Goal: Obtain resource: Download file/media

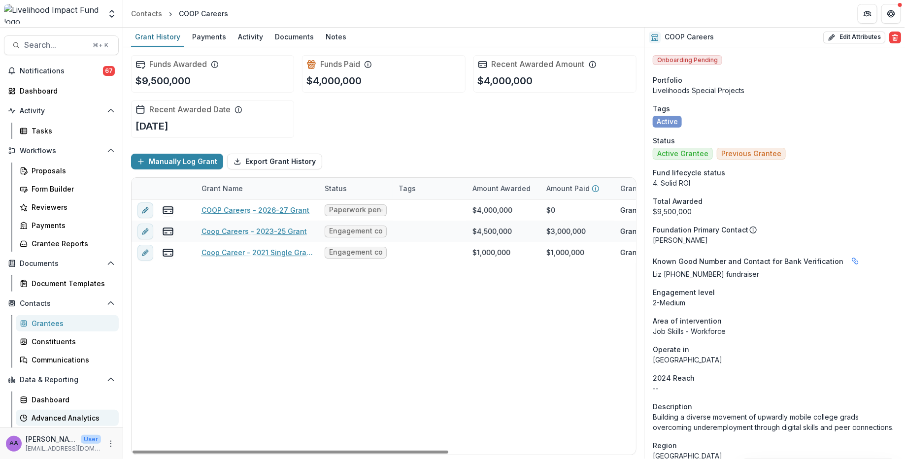
click at [66, 418] on div "Advanced Analytics" at bounding box center [71, 418] width 79 height 10
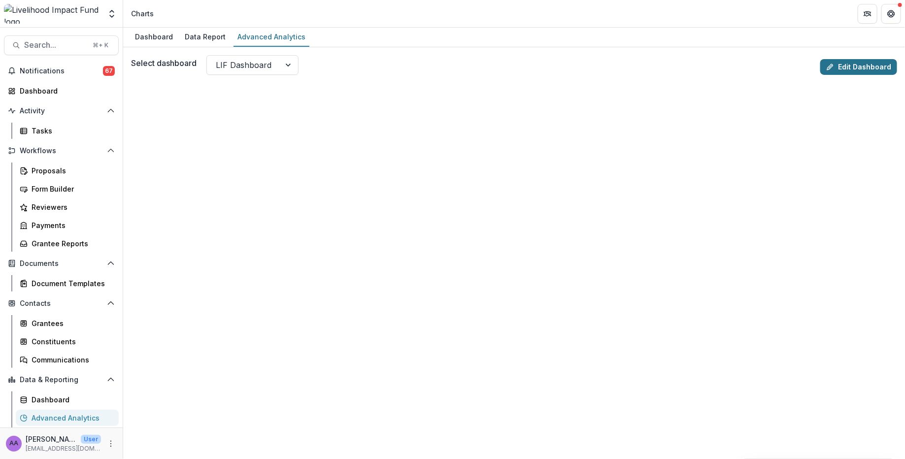
click at [842, 69] on link "Edit Dashboard" at bounding box center [858, 67] width 77 height 16
click at [865, 65] on link "Edit Dashboard" at bounding box center [858, 67] width 77 height 16
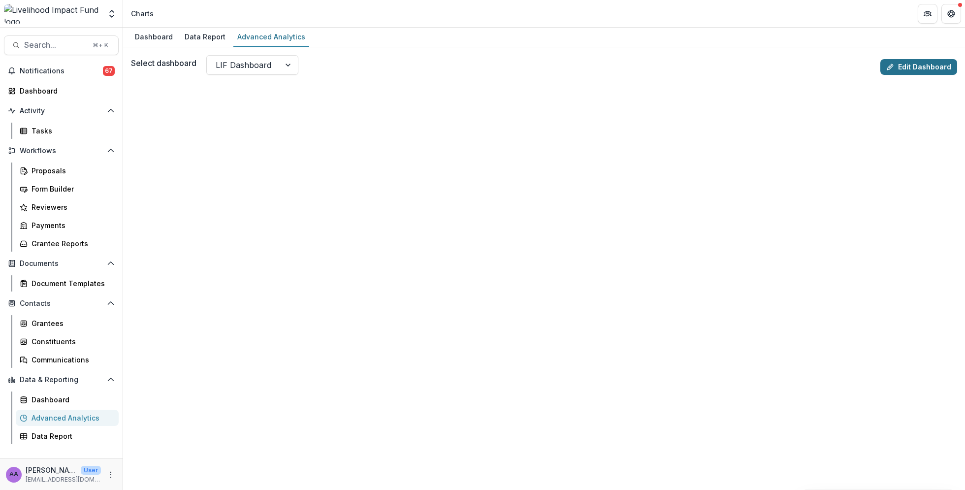
click at [904, 63] on link "Edit Dashboard" at bounding box center [919, 67] width 77 height 16
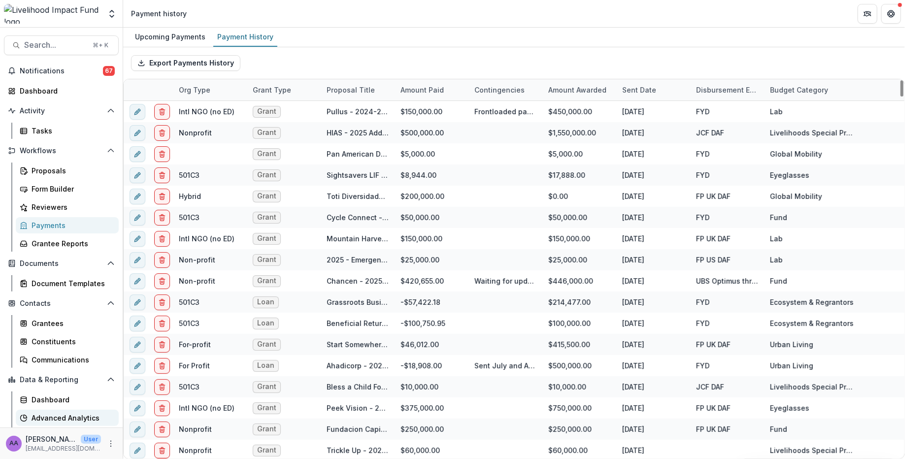
click at [57, 415] on div "Advanced Analytics" at bounding box center [71, 418] width 79 height 10
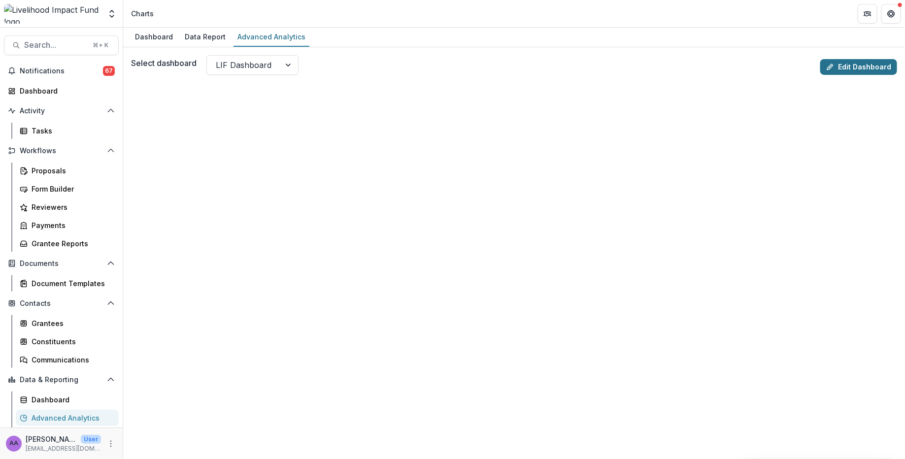
click at [865, 66] on link "Edit Dashboard" at bounding box center [858, 67] width 77 height 16
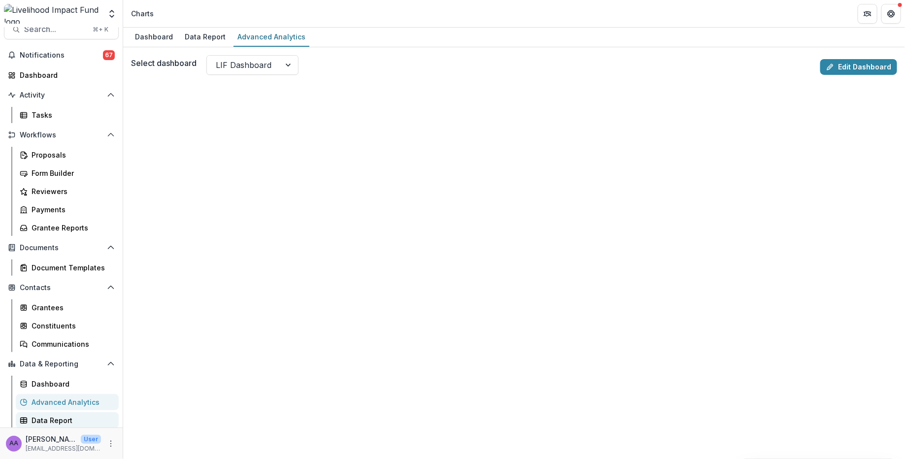
click at [71, 418] on div "Data Report" at bounding box center [71, 420] width 79 height 10
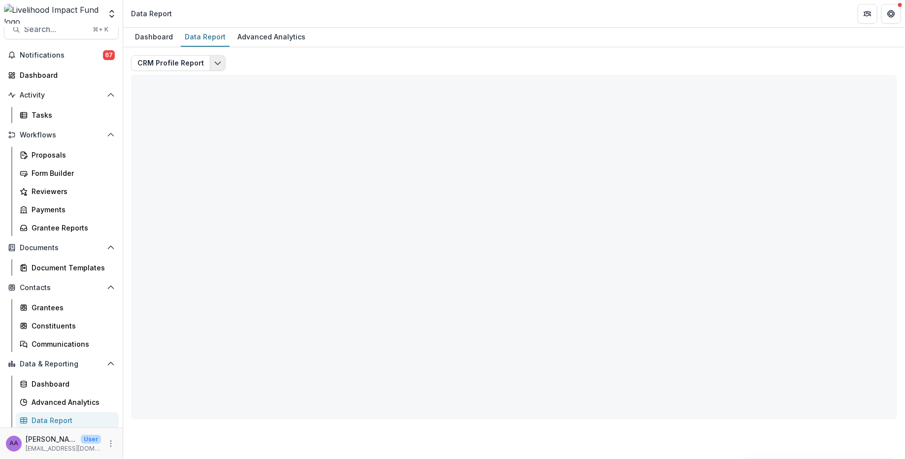
click at [214, 59] on icon "Edit selected report" at bounding box center [218, 63] width 8 height 8
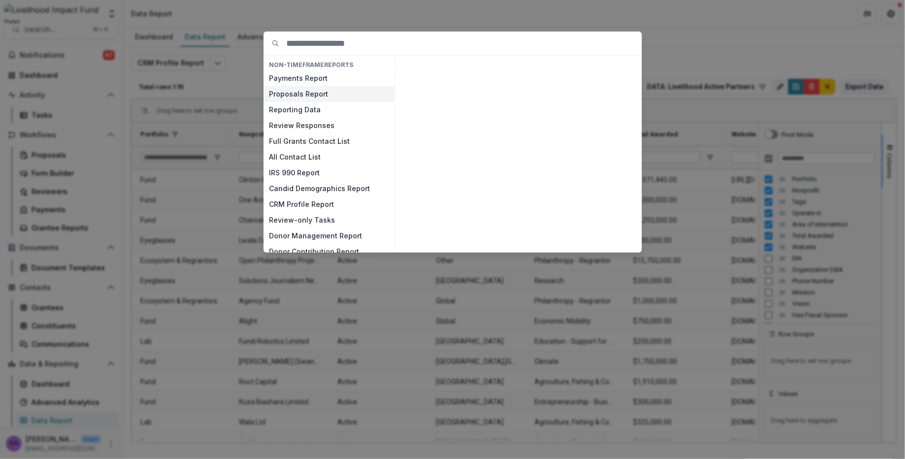
click at [302, 96] on button "Proposals Report" at bounding box center [328, 94] width 131 height 16
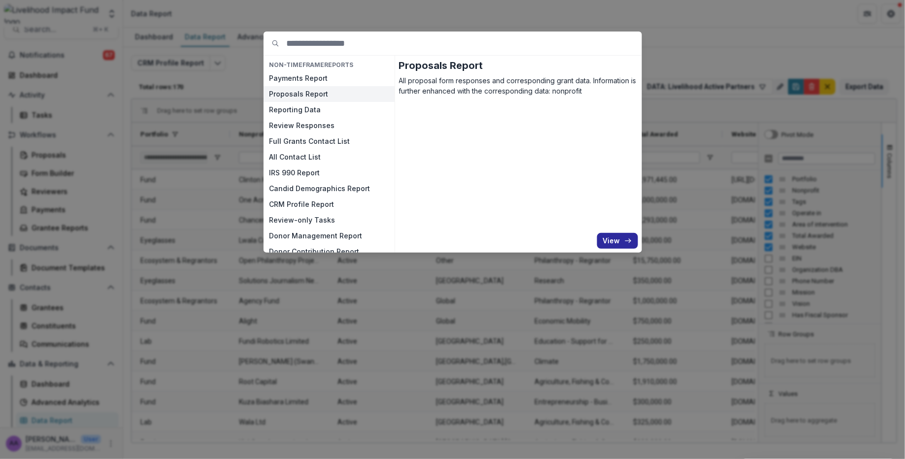
click at [614, 243] on button "View" at bounding box center [617, 241] width 41 height 16
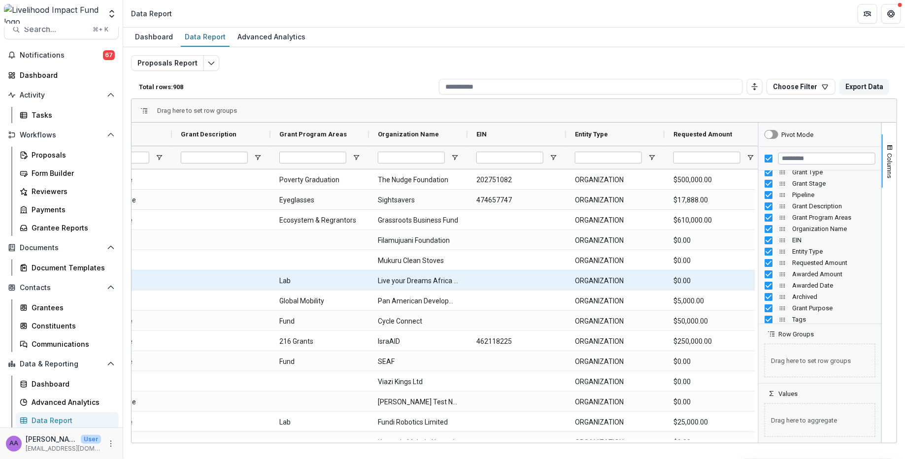
scroll to position [0, 521]
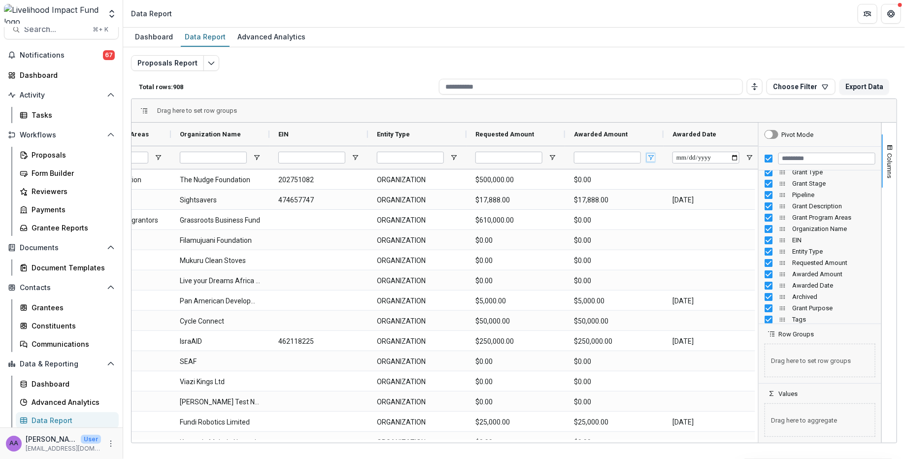
click at [650, 154] on span "Open Filter Menu" at bounding box center [651, 158] width 8 height 8
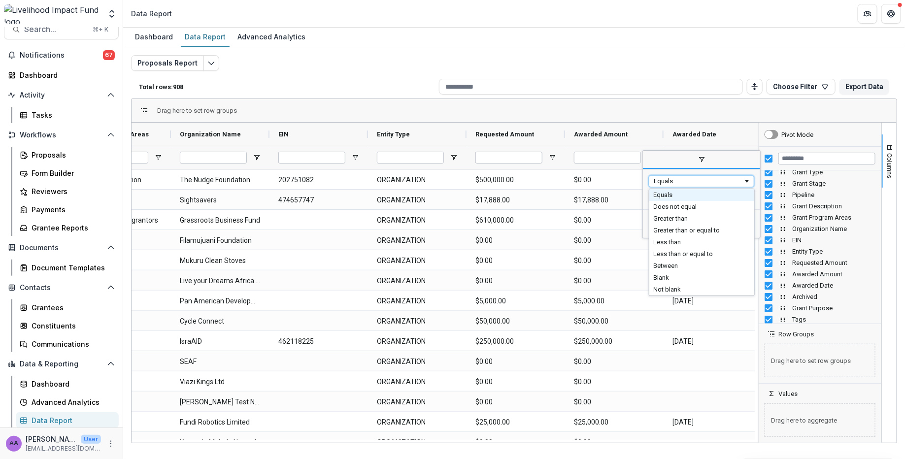
click at [668, 178] on div "Equals" at bounding box center [698, 180] width 89 height 7
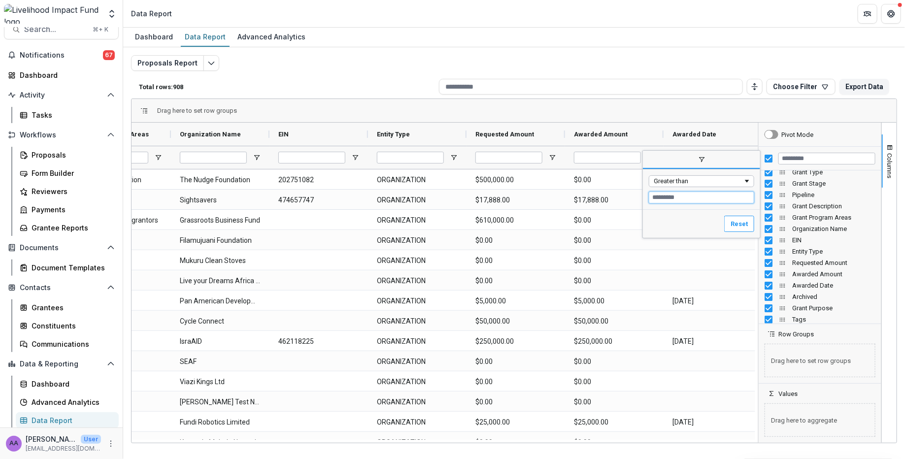
click at [670, 199] on input "Filter Value" at bounding box center [701, 198] width 105 height 12
type input "*"
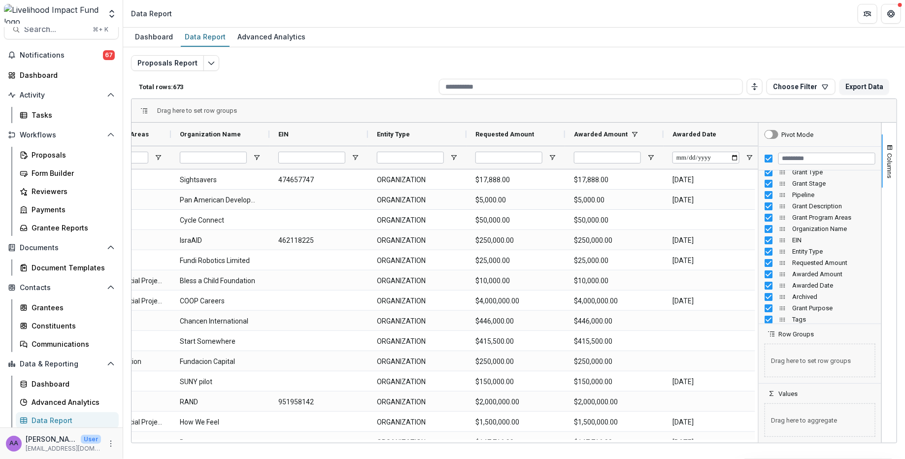
click at [647, 53] on div "Proposals Report Total rows: 673 Choose Filter Personal Filters Team Filters Te…" at bounding box center [514, 233] width 782 height 372
click at [855, 87] on button "Export Data" at bounding box center [864, 87] width 50 height 16
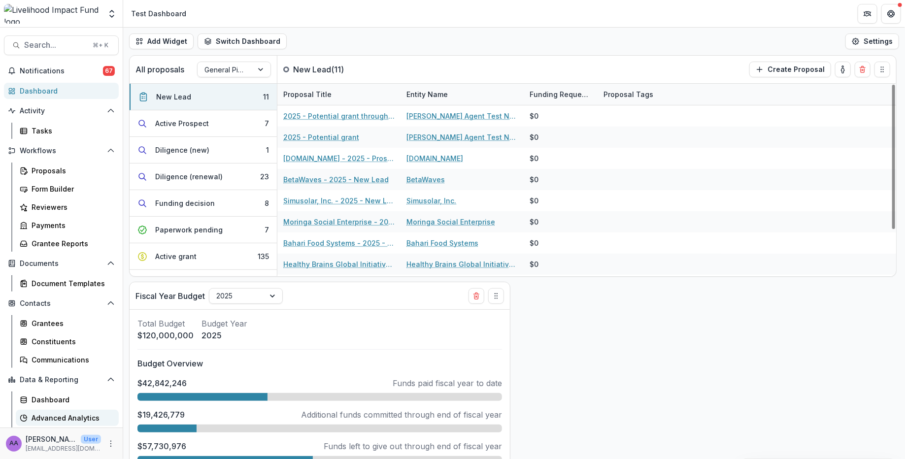
click at [66, 415] on div "Advanced Analytics" at bounding box center [71, 418] width 79 height 10
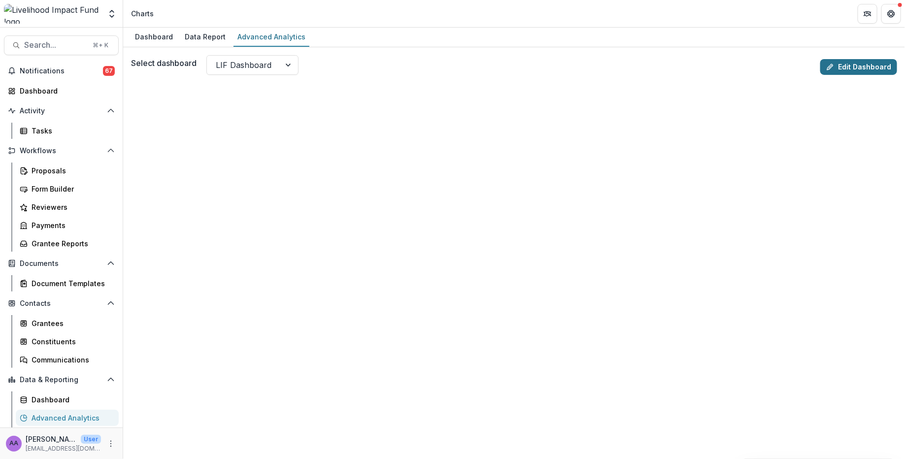
click at [845, 71] on link "Edit Dashboard" at bounding box center [858, 67] width 77 height 16
